Goal: Complete application form

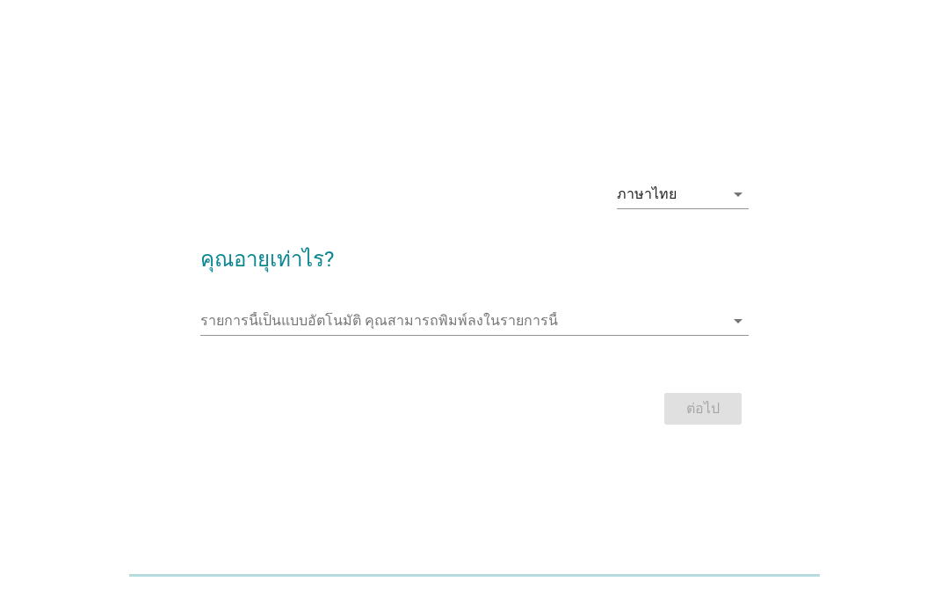
click at [241, 318] on input "รายการนี้เป็นแบบอัตโนมัติ คุณสามารถพิมพ์ลงในรายการนี้" at bounding box center [462, 321] width 524 height 28
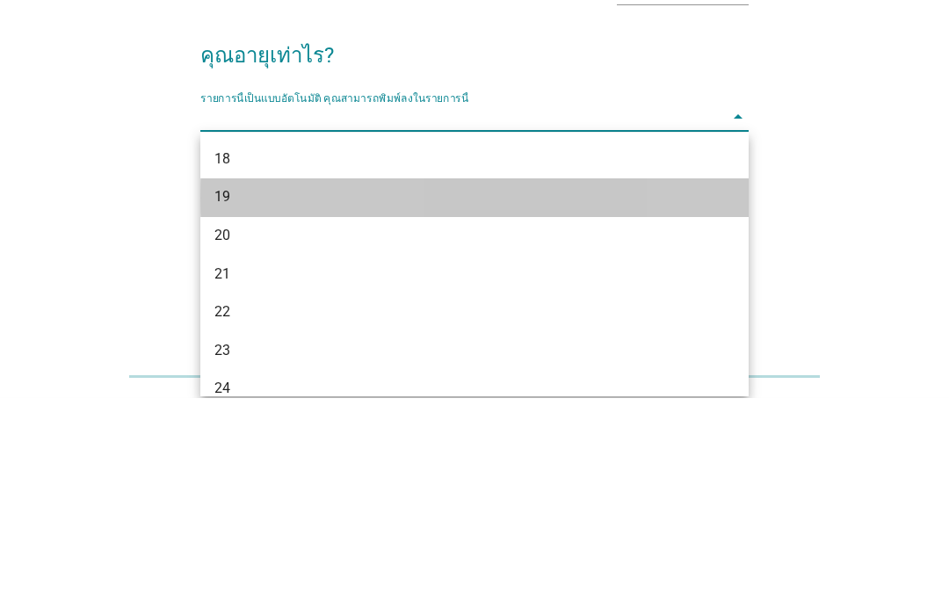
click at [226, 390] on div "19" at bounding box center [453, 400] width 477 height 21
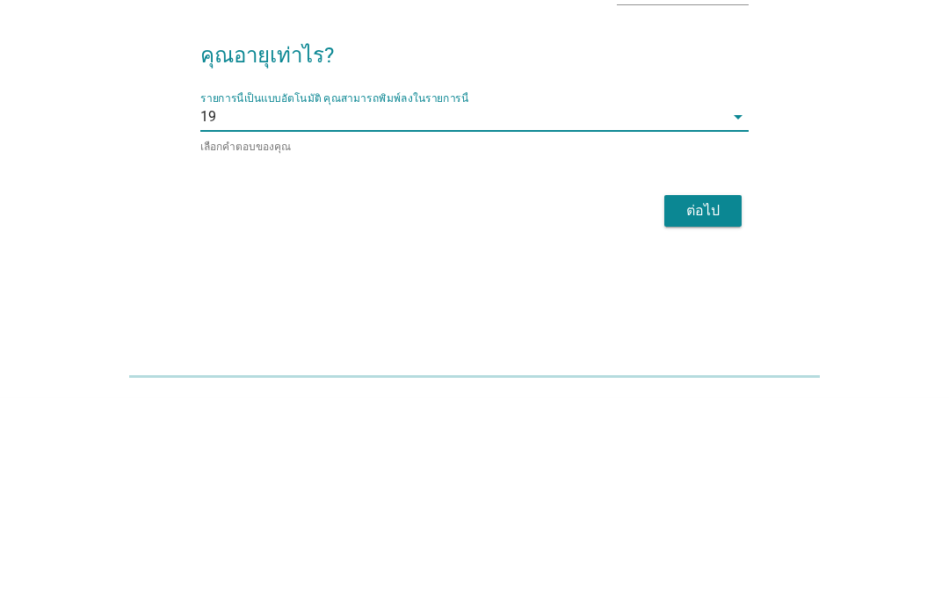
click at [695, 404] on div "ต่อไป" at bounding box center [703, 414] width 49 height 21
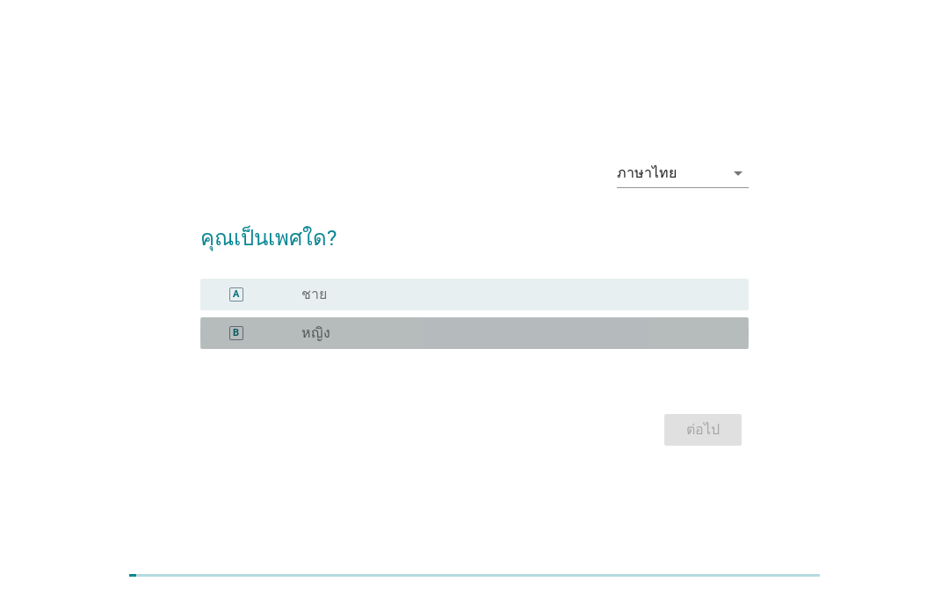
click at [701, 339] on div "radio_button_unchecked หญิง" at bounding box center [511, 333] width 419 height 18
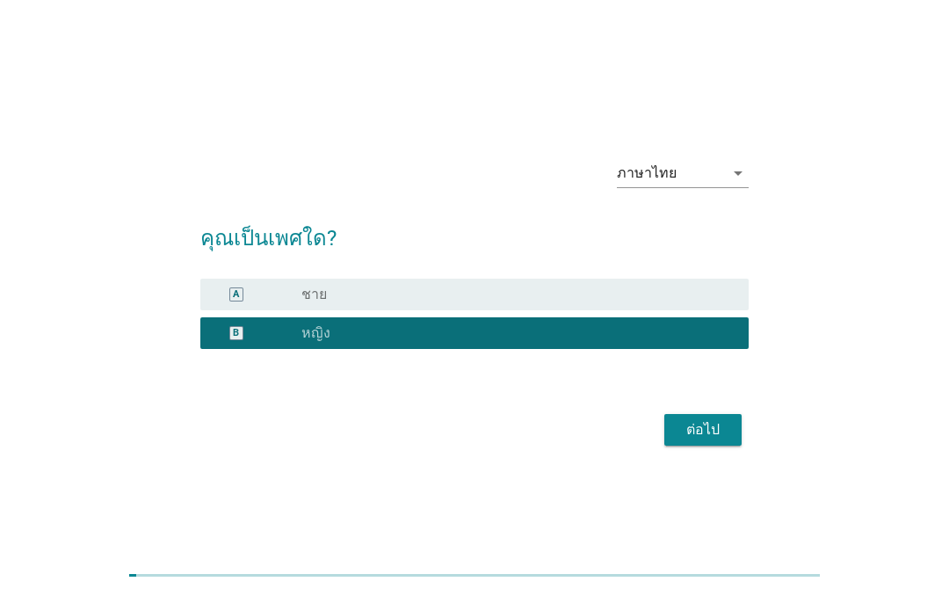
click at [709, 422] on div "ต่อไป" at bounding box center [703, 429] width 49 height 21
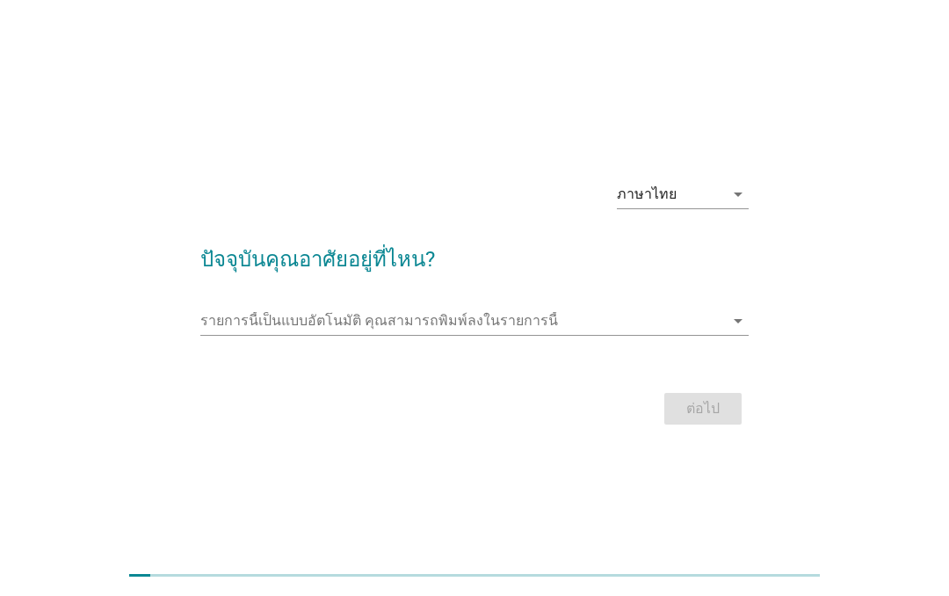
click at [237, 314] on input "รายการนี้เป็นแบบอัตโนมัติ คุณสามารถพิมพ์ลงในรายการนี้" at bounding box center [462, 321] width 524 height 28
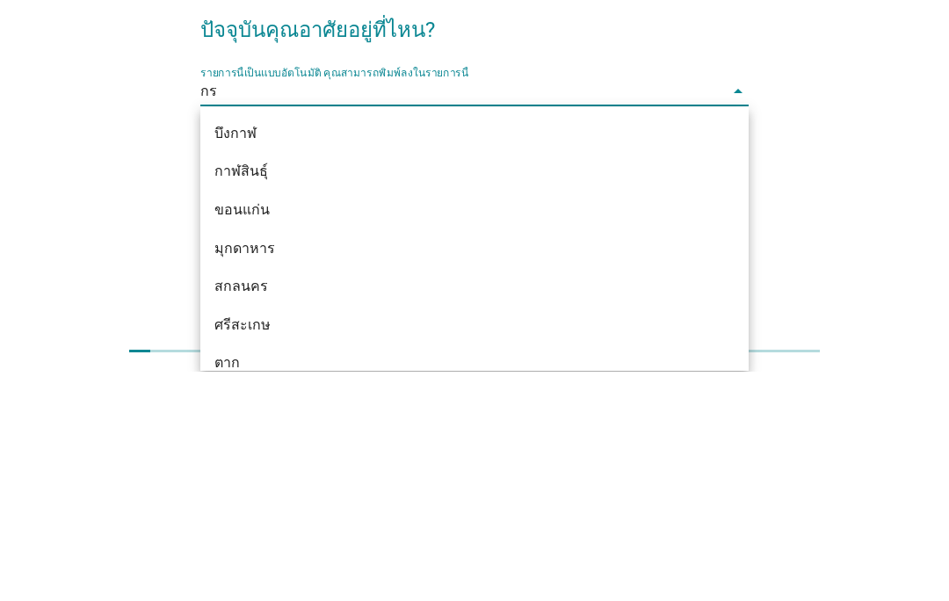
type input "กรุ"
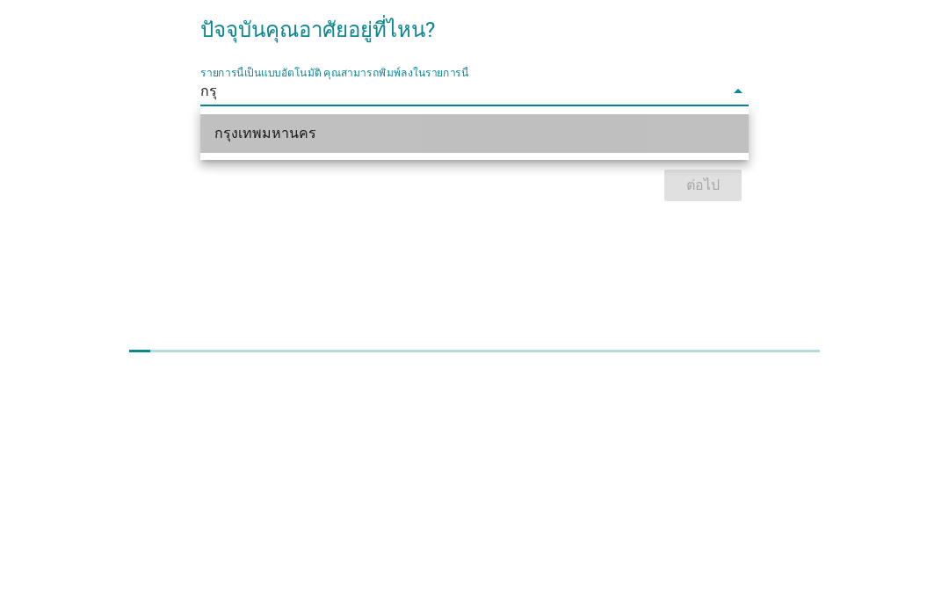
click at [258, 353] on div "กรุงเทพมหานคร" at bounding box center [453, 363] width 477 height 21
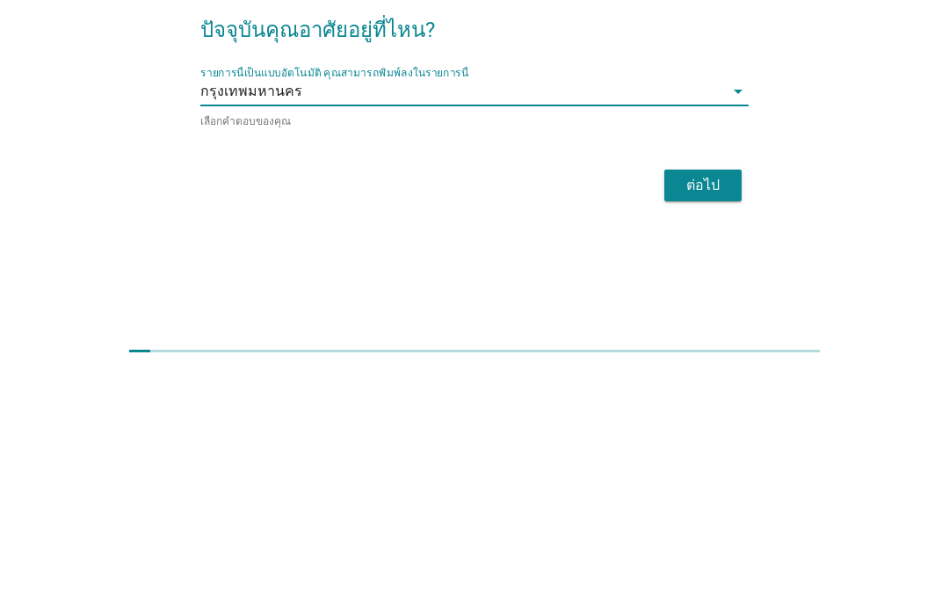
click at [686, 404] on div "ต่อไป" at bounding box center [703, 414] width 49 height 21
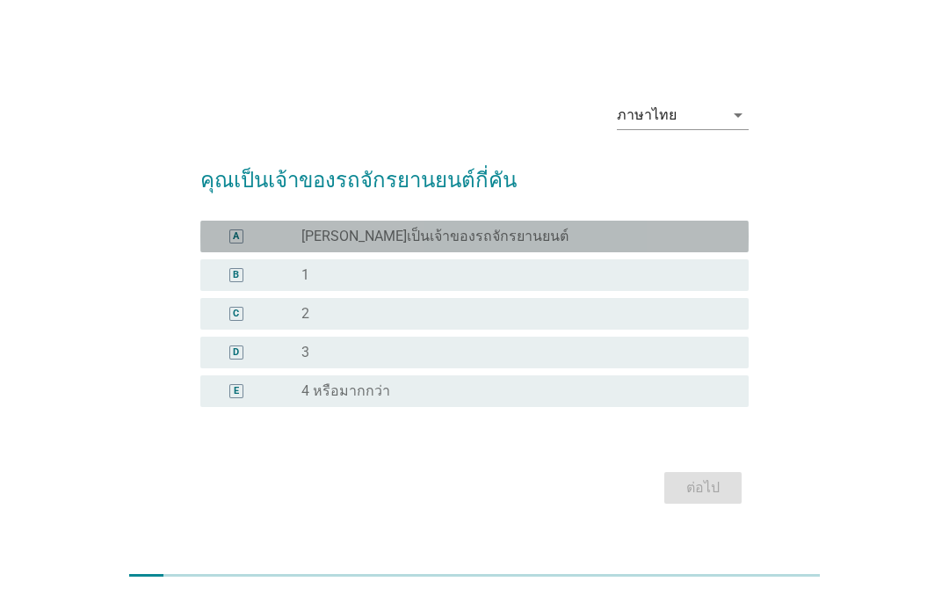
click at [313, 229] on label "[PERSON_NAME]เป็นเจ้าของรถจักรยานยนต์" at bounding box center [435, 237] width 267 height 18
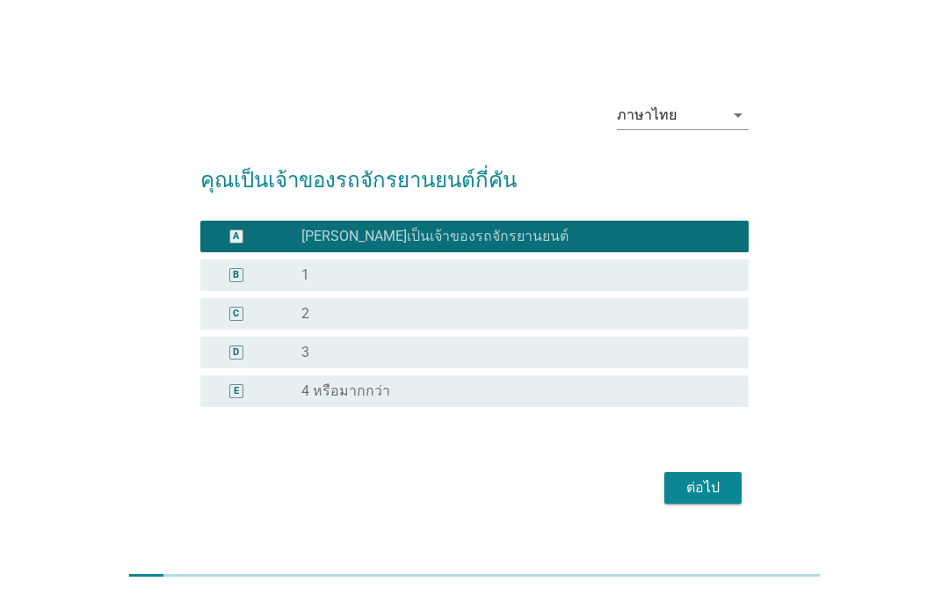
click at [710, 485] on div "ต่อไป" at bounding box center [703, 487] width 49 height 21
